Goal: Task Accomplishment & Management: Complete application form

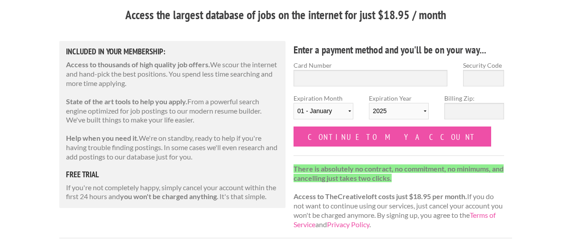
scroll to position [82, 0]
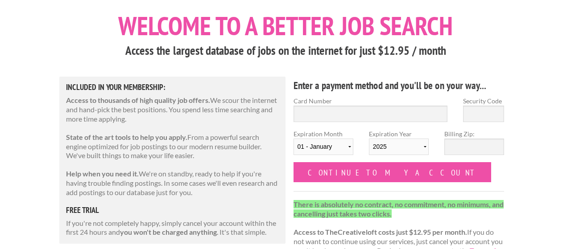
scroll to position [41, 0]
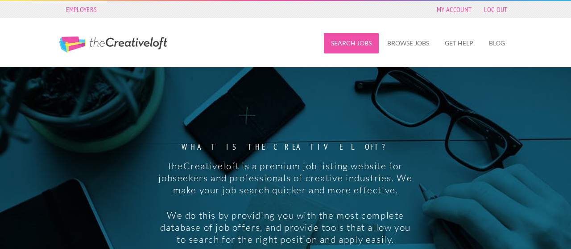
click at [350, 51] on link "Search Jobs" at bounding box center [351, 43] width 55 height 21
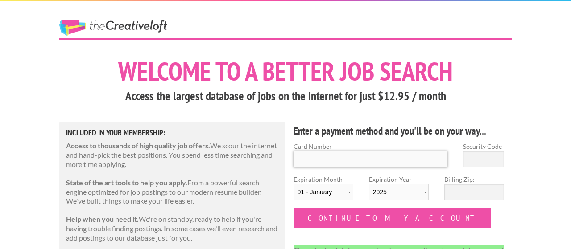
click at [339, 162] on input "Card Number" at bounding box center [371, 159] width 154 height 17
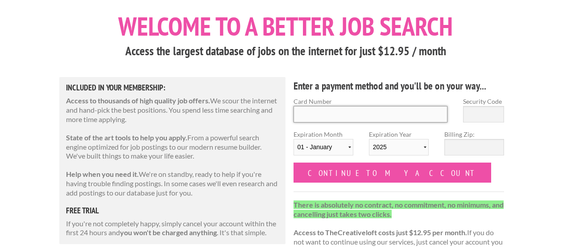
scroll to position [59, 0]
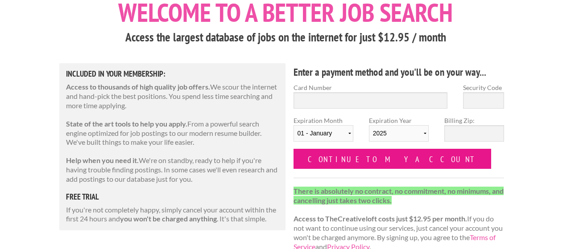
click at [338, 155] on input "Continue to my account" at bounding box center [393, 159] width 198 height 20
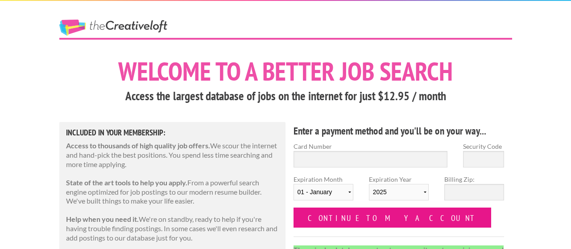
click at [347, 222] on input "Continue to my account" at bounding box center [393, 218] width 198 height 20
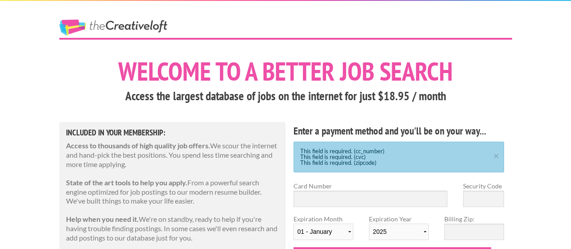
click at [395, 166] on div "This field is required. (cc_number) This field is required. (cvc) This field is…" at bounding box center [399, 157] width 211 height 31
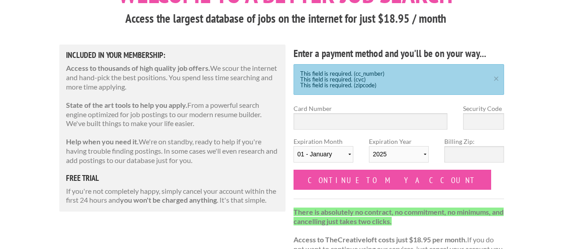
scroll to position [77, 0]
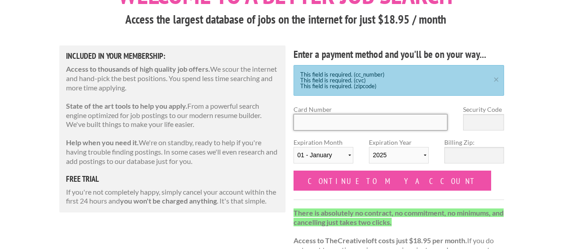
click at [341, 124] on input "Card Number" at bounding box center [371, 122] width 154 height 17
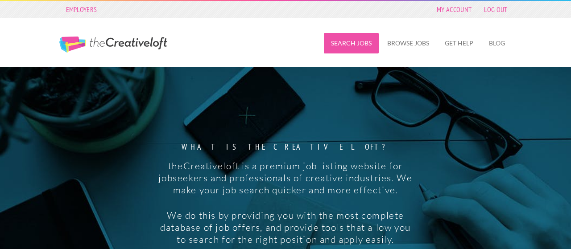
click at [346, 50] on link "Search Jobs" at bounding box center [351, 43] width 55 height 21
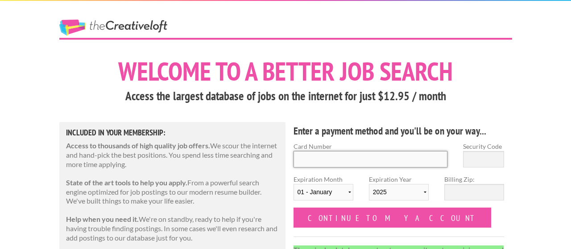
click at [335, 161] on input "Card Number" at bounding box center [371, 159] width 154 height 17
type input "6011 0149 0724 0019"
click at [483, 160] on input "Security Code" at bounding box center [483, 159] width 41 height 17
type input "282"
click at [321, 197] on select "01 - January 02 - February 03 - March 04 - April 05 - May 06 - June 07 - July 0…" at bounding box center [324, 192] width 60 height 17
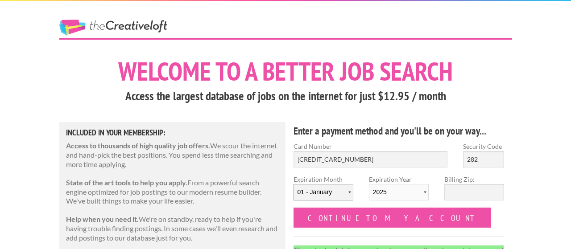
select select "05"
click option "05 - May" at bounding box center [0, 0] width 0 height 0
click at [392, 191] on select "2025 2026 2027 2028 2029 2030 2031 2032 2033 2034" at bounding box center [399, 192] width 60 height 17
select select "2029"
click option "2029" at bounding box center [0, 0] width 0 height 0
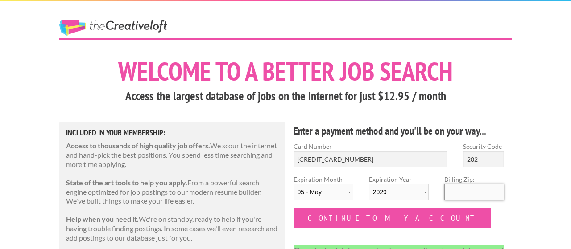
click at [466, 190] on input "Billing Zip:" at bounding box center [474, 192] width 60 height 17
type input "9"
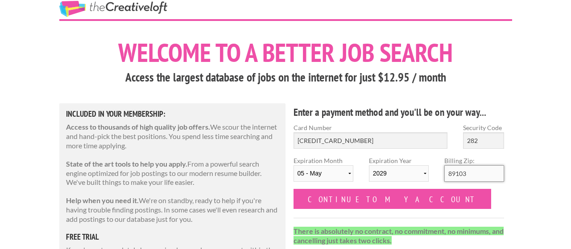
scroll to position [28, 0]
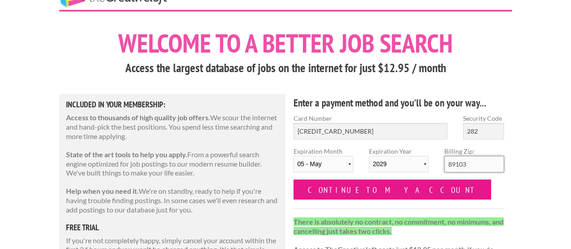
type input "89103"
click at [372, 193] on input "Continue to my account" at bounding box center [393, 190] width 198 height 20
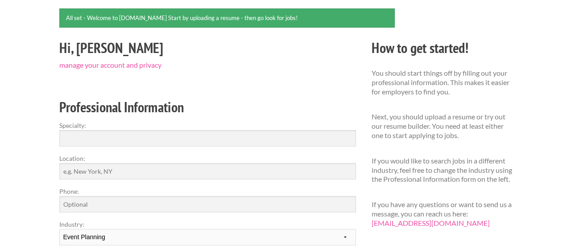
scroll to position [78, 0]
click at [249, 139] on input "Specialty:" at bounding box center [207, 138] width 297 height 17
type input "w"
type input "event planner"
click at [106, 170] on input "Location:" at bounding box center [207, 171] width 297 height 17
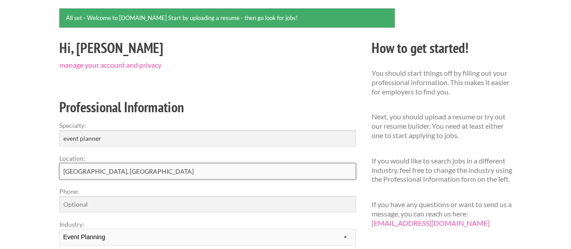
type input "las vegas, nv"
click at [73, 205] on input "Phone:" at bounding box center [207, 204] width 297 height 17
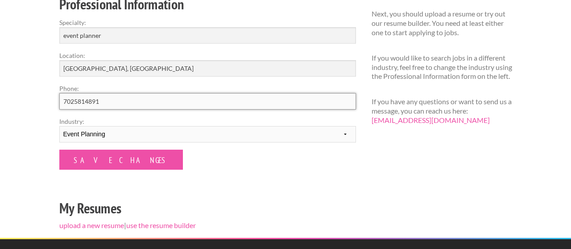
scroll to position [184, 0]
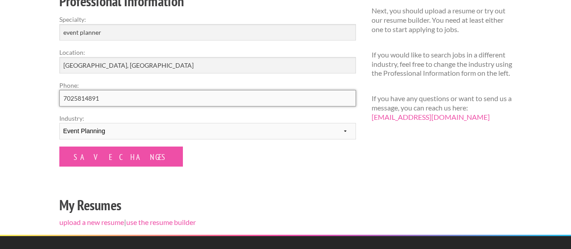
type input "7025814891"
click at [102, 32] on input "event planner" at bounding box center [207, 32] width 297 height 17
type input "e"
click at [160, 132] on select "--------- Fashion Interior Design Photography Event Planning Entertainment Musi…" at bounding box center [207, 131] width 297 height 17
click at [170, 176] on div "Hi, Ashley manage your account and privacy Professional Information Specialty: …" at bounding box center [207, 82] width 312 height 305
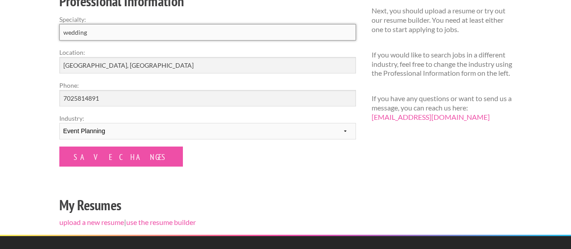
click at [101, 36] on input "wedding" at bounding box center [207, 32] width 297 height 17
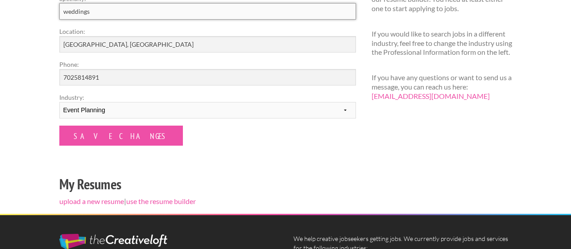
scroll to position [197, 0]
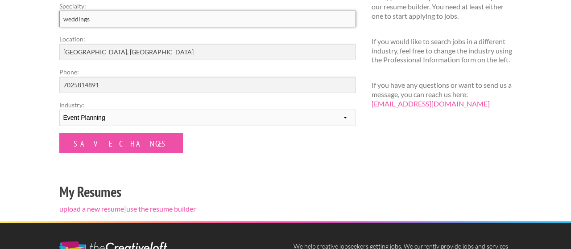
type input "weddings"
click at [154, 89] on input "7025814891" at bounding box center [207, 85] width 297 height 17
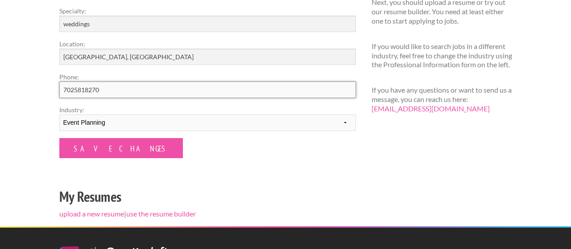
scroll to position [198, 0]
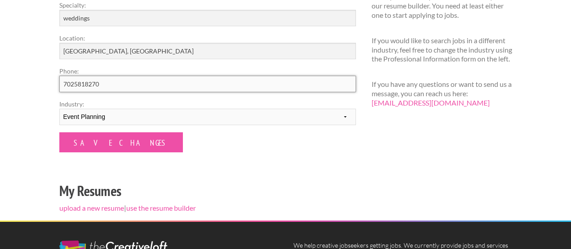
type input "7025818270"
click at [96, 209] on link "upload a new resume" at bounding box center [91, 208] width 65 height 8
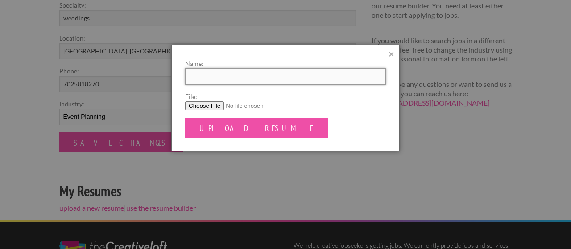
click at [349, 77] on input "Name:" at bounding box center [285, 76] width 201 height 17
click at [201, 105] on input "File:" at bounding box center [285, 105] width 201 height 9
type input "C:\fakepath\ABorowEvent2025.pdf"
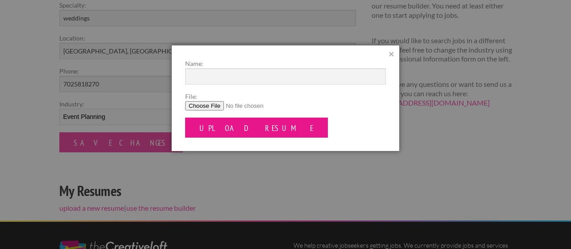
click at [213, 131] on input "Upload Resume" at bounding box center [256, 128] width 143 height 20
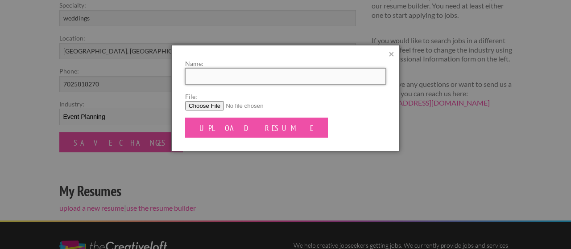
click at [250, 70] on input "Name:" at bounding box center [285, 76] width 201 height 17
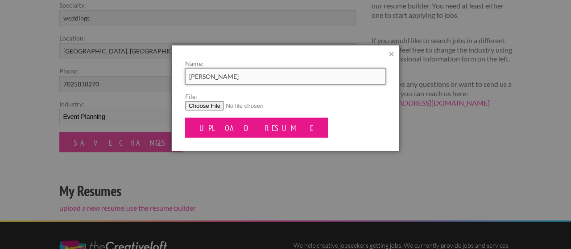
type input "Ashley Borow"
click at [214, 133] on input "Upload Resume" at bounding box center [256, 128] width 143 height 20
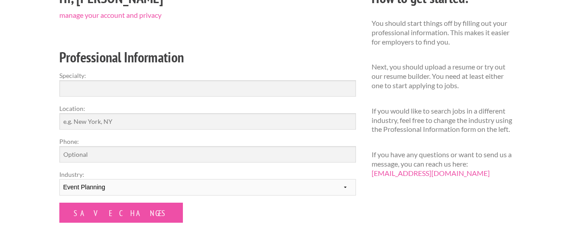
scroll to position [128, 0]
click at [66, 88] on input "Specialty:" at bounding box center [207, 88] width 297 height 17
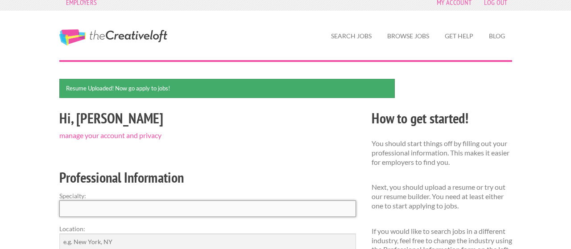
scroll to position [0, 0]
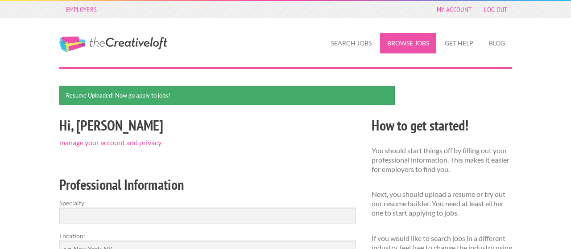
click at [412, 37] on link "Browse Jobs" at bounding box center [408, 43] width 56 height 21
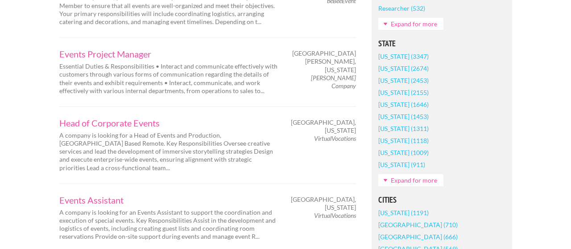
scroll to position [537, 0]
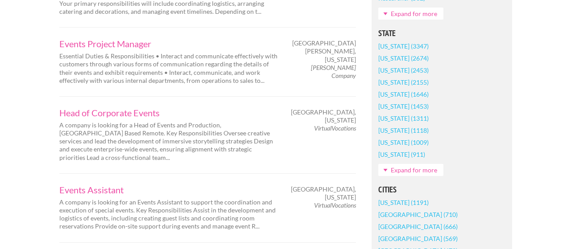
click at [432, 171] on link "Expand for more" at bounding box center [410, 170] width 65 height 12
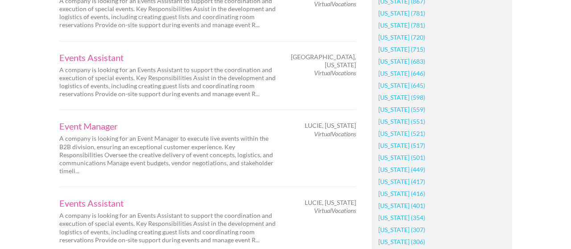
scroll to position [751, 0]
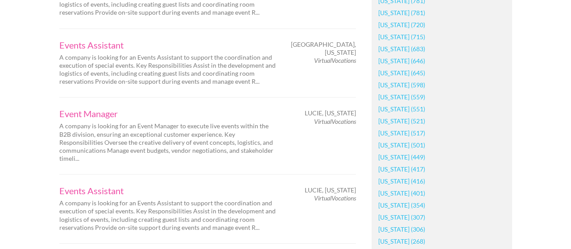
click at [409, 157] on link "[US_STATE] (449)" at bounding box center [401, 157] width 47 height 12
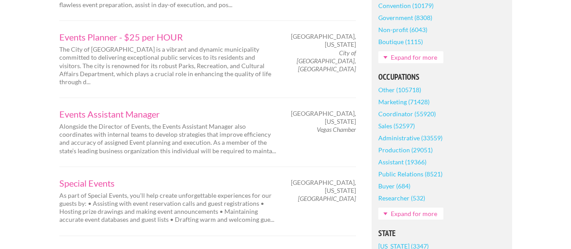
scroll to position [382, 0]
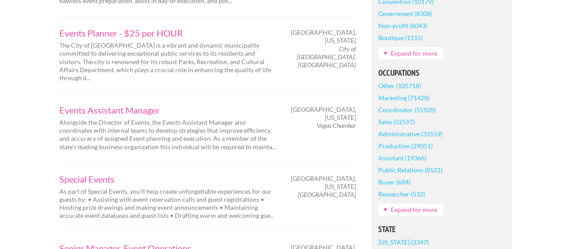
click at [440, 204] on link "Expand for more" at bounding box center [410, 210] width 65 height 12
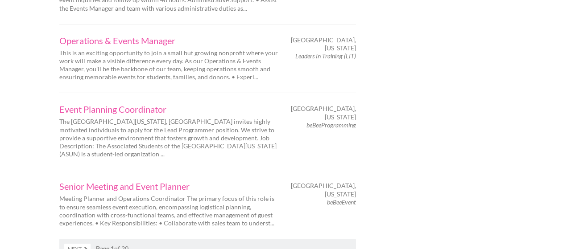
scroll to position [1476, 0]
click at [73, 244] on link "Next" at bounding box center [77, 249] width 26 height 10
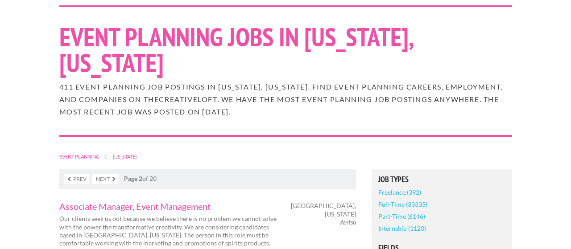
scroll to position [69, 0]
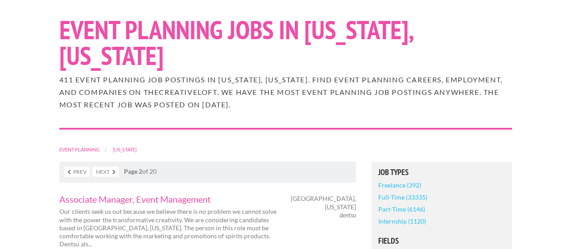
click at [412, 191] on link "Full-Time (33335)" at bounding box center [402, 197] width 49 height 12
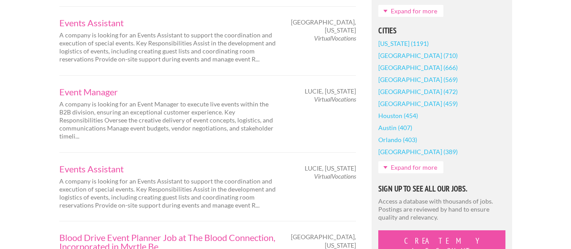
scroll to position [715, 0]
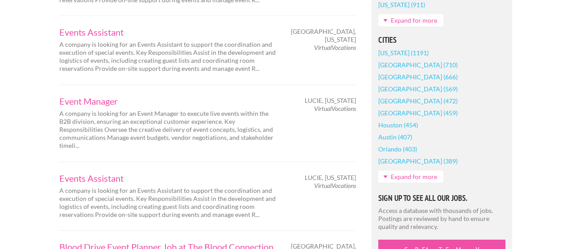
click at [431, 178] on link "Expand for more" at bounding box center [410, 177] width 65 height 12
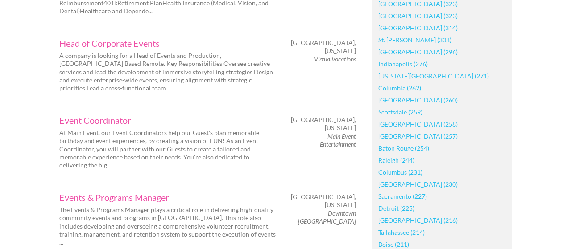
scroll to position [1007, 0]
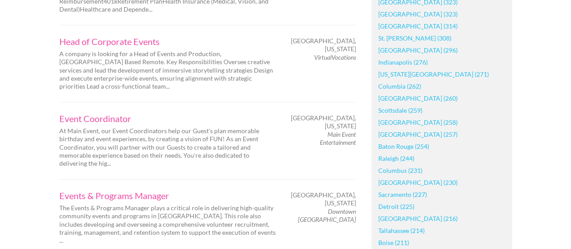
click at [406, 220] on link "[GEOGRAPHIC_DATA] (216)" at bounding box center [417, 219] width 79 height 12
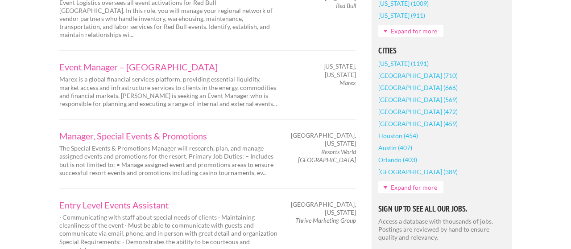
scroll to position [717, 0]
click at [417, 182] on link "Expand for more" at bounding box center [410, 188] width 65 height 12
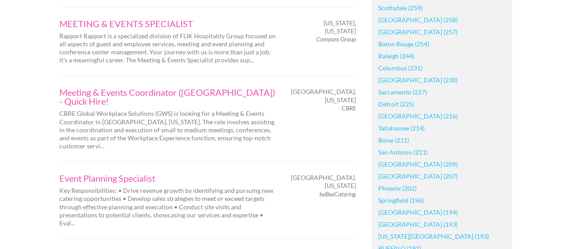
scroll to position [1116, 0]
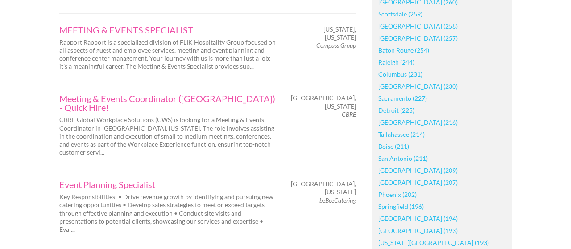
click at [406, 116] on link "[GEOGRAPHIC_DATA] (216)" at bounding box center [417, 122] width 79 height 12
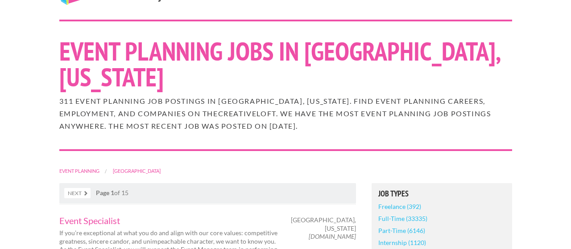
scroll to position [47, 0]
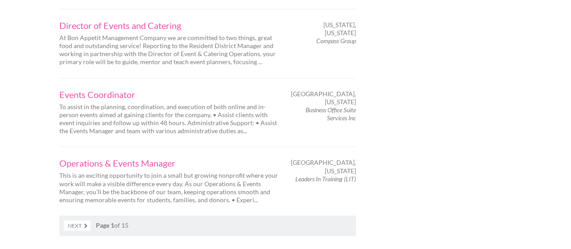
scroll to position [1501, 0]
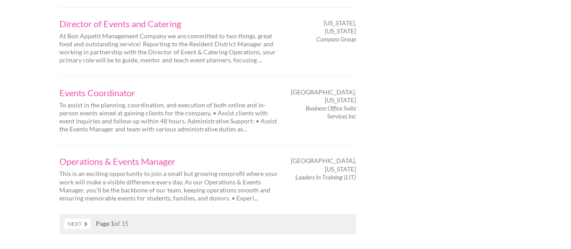
click at [83, 219] on link "Next" at bounding box center [77, 224] width 26 height 10
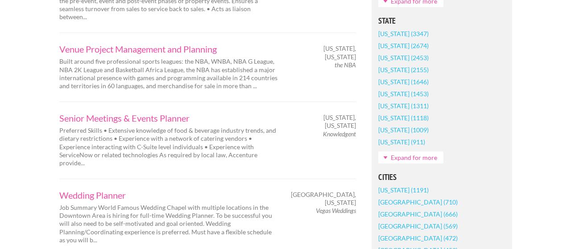
scroll to position [604, 0]
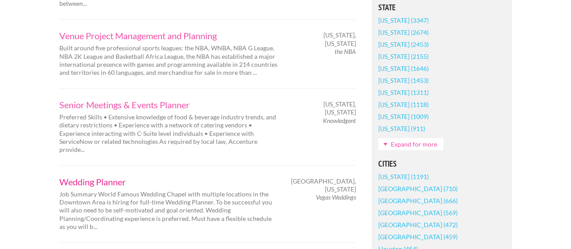
click at [73, 178] on link "Wedding Planner" at bounding box center [168, 182] width 219 height 9
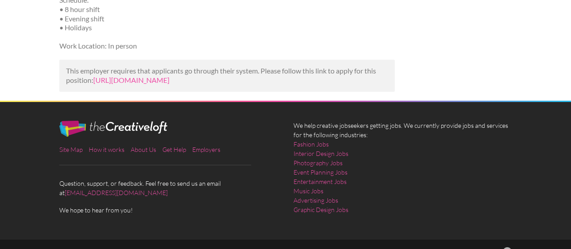
scroll to position [623, 0]
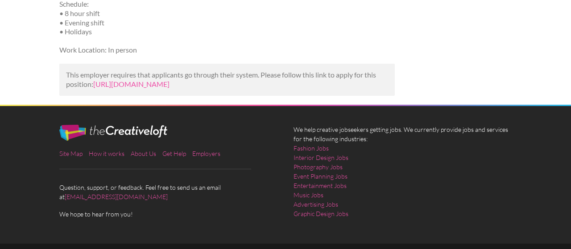
click at [533, 204] on div "Site Map How it works About Us Get Help Employers Question, support, or feedbac…" at bounding box center [285, 175] width 571 height 138
click at [141, 89] on p "This employer requires that applicants go through their system. Please follow t…" at bounding box center [227, 79] width 323 height 19
click at [93, 88] on link "https://www.indeed.com/viewjob?jk=d03717d578d61cb8&utm_campaign=google_jobs_app…" at bounding box center [131, 84] width 76 height 8
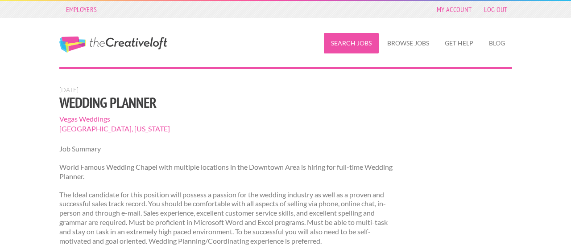
click at [349, 44] on link "Search Jobs" at bounding box center [351, 43] width 55 height 21
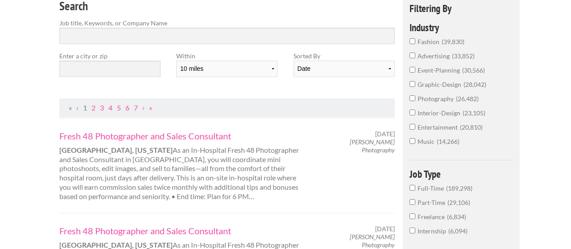
scroll to position [88, 0]
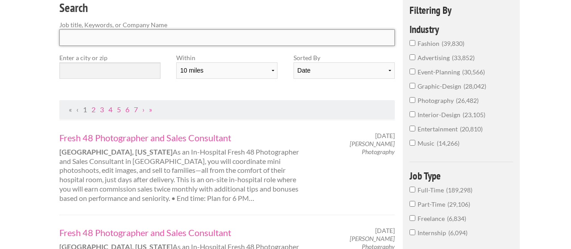
click at [204, 41] on input "Search" at bounding box center [227, 37] width 336 height 17
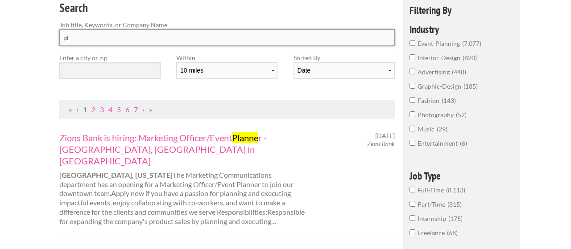
type input "p"
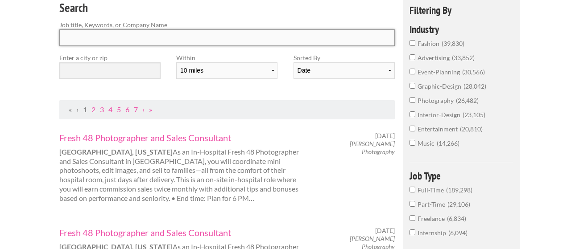
type input "c"
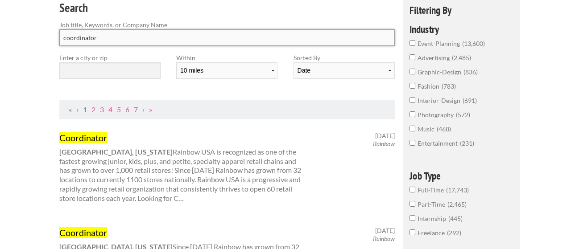
type input "coordinator"
click at [120, 72] on input "text" at bounding box center [109, 70] width 101 height 17
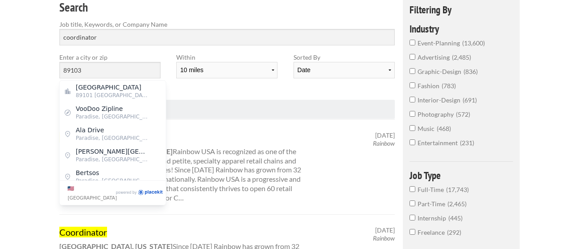
click at [125, 95] on span "89101 United States of America" at bounding box center [112, 95] width 73 height 8
type input "Las Vegas"
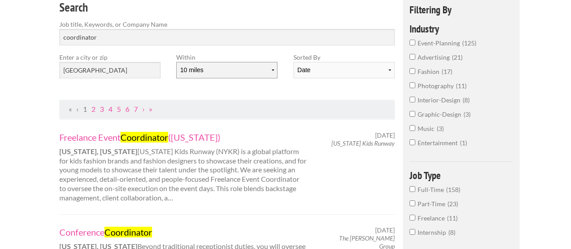
click at [239, 74] on select "10 miles 20 miles 50 miles 100 miles 200 miles 300 miles 400 miles 500 miles" at bounding box center [226, 70] width 101 height 17
select select "20"
click option "20 miles" at bounding box center [0, 0] width 0 height 0
click at [356, 74] on select "Date Relevance" at bounding box center [344, 70] width 101 height 17
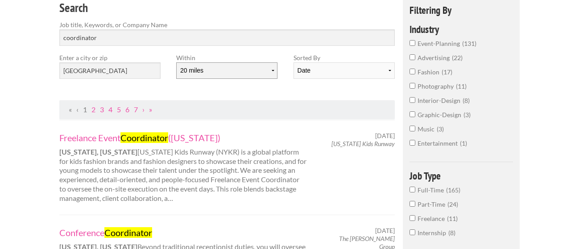
click at [241, 70] on select "10 miles 20 miles 50 miles 100 miles 200 miles 300 miles 400 miles 500 miles" at bounding box center [226, 70] width 101 height 17
click at [336, 18] on div "Search Job title, Keywords, or Company Name coordinator" at bounding box center [227, 25] width 352 height 55
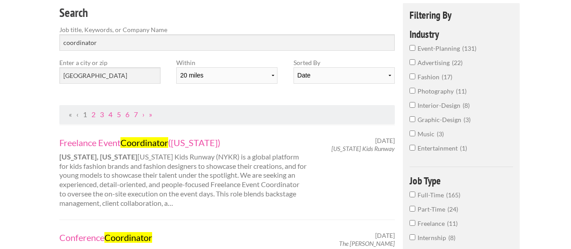
scroll to position [83, 0]
click at [417, 47] on label "event-planning 131" at bounding box center [462, 51] width 104 height 14
click at [415, 47] on input "event-planning 131" at bounding box center [413, 48] width 6 height 6
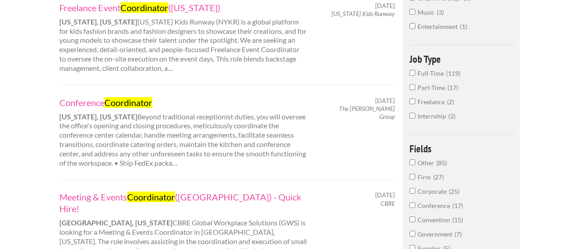
click at [417, 82] on label "Full-Time 119" at bounding box center [462, 76] width 104 height 14
click at [415, 76] on input "Full-Time 119" at bounding box center [413, 73] width 6 height 6
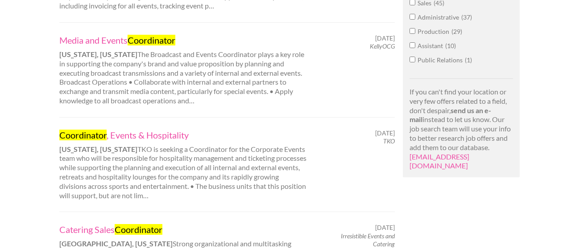
scroll to position [579, 0]
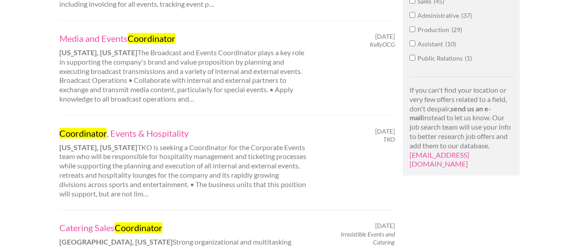
click at [269, 60] on div "Media and Events Coordinator New York, New York The Broadcast and Events Coordi…" at bounding box center [183, 68] width 264 height 71
click at [105, 33] on link "Media and Events Coordinator" at bounding box center [183, 39] width 248 height 12
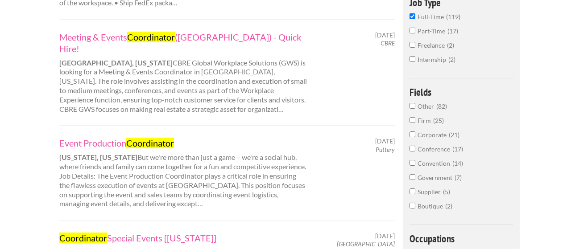
scroll to position [282, 0]
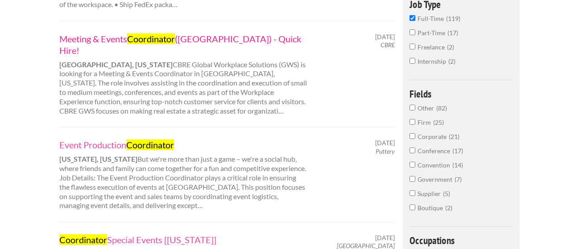
click at [210, 39] on link "Meeting & Events Coordinator (Las Vegas) - Quick Hire!" at bounding box center [183, 44] width 248 height 23
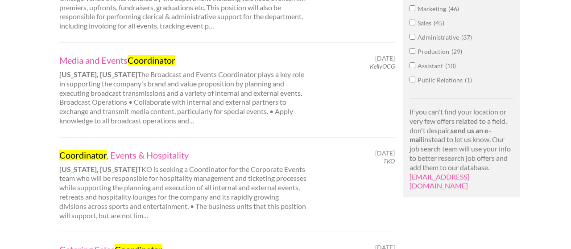
scroll to position [558, 0]
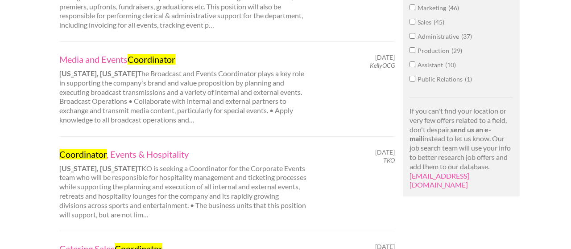
click at [0, 132] on div "Employers My Account Log Out The Creative Loft Search Jobs Browse Jobs Get Help…" at bounding box center [285, 131] width 571 height 1378
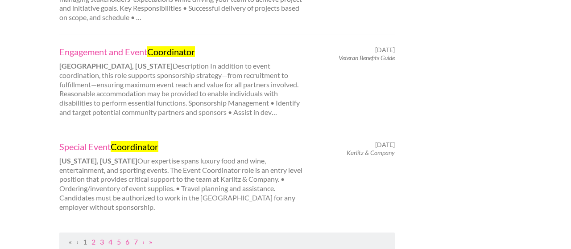
scroll to position [944, 0]
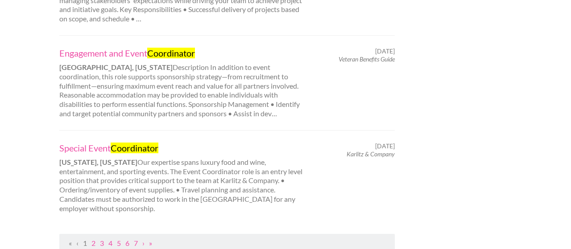
click at [72, 47] on link "Engagement and Event Coordinator" at bounding box center [183, 53] width 248 height 12
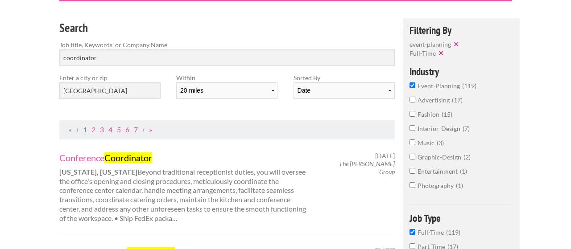
scroll to position [0, 0]
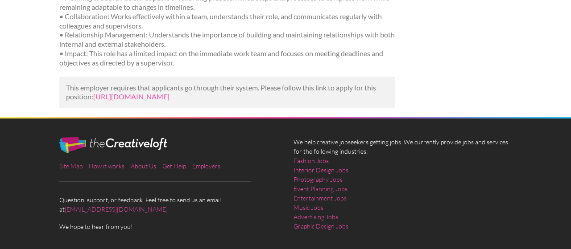
scroll to position [618, 0]
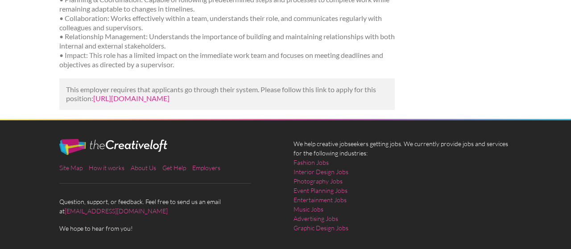
click at [120, 103] on link "[URL][DOMAIN_NAME]" at bounding box center [131, 98] width 76 height 8
click at [170, 94] on link "[URL][DOMAIN_NAME]" at bounding box center [131, 98] width 76 height 8
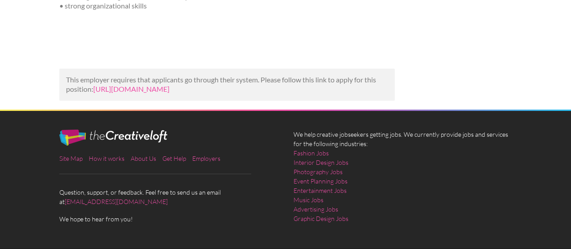
scroll to position [257, 0]
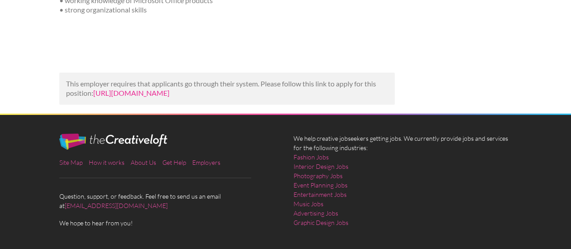
click at [119, 89] on link "[URL][DOMAIN_NAME]" at bounding box center [131, 93] width 76 height 8
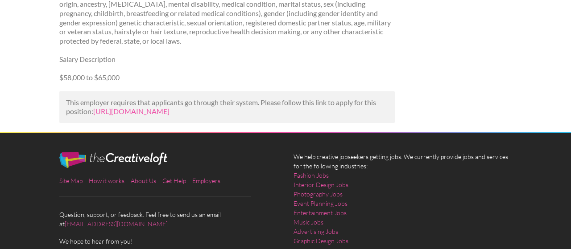
scroll to position [725, 0]
